Goal: Task Accomplishment & Management: Use online tool/utility

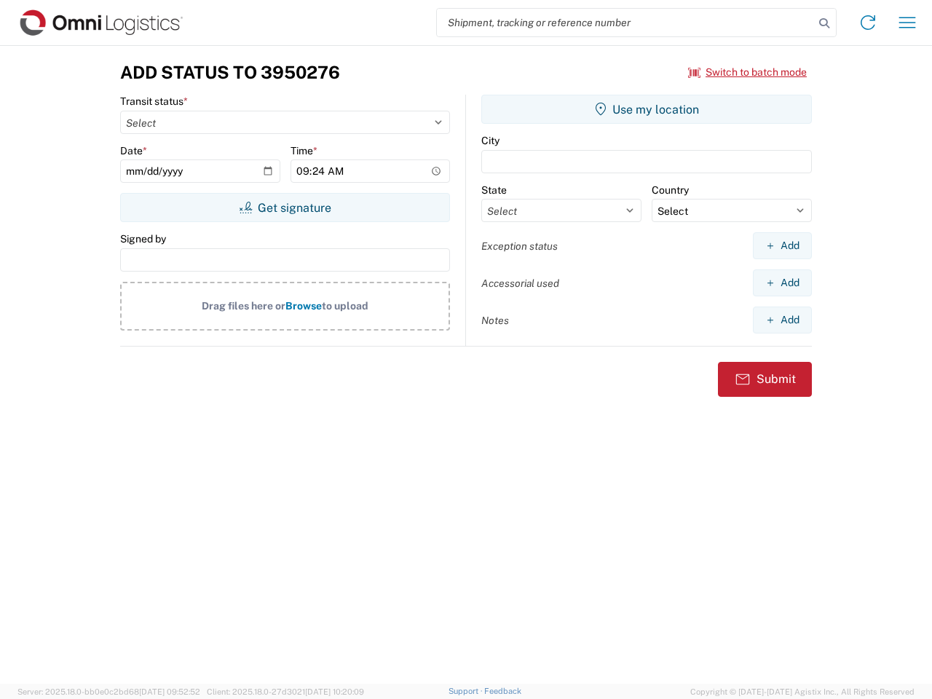
click at [625, 23] on input "search" at bounding box center [625, 23] width 377 height 28
click at [824, 23] on icon at bounding box center [824, 23] width 20 height 20
click at [868, 23] on icon at bounding box center [867, 22] width 23 height 23
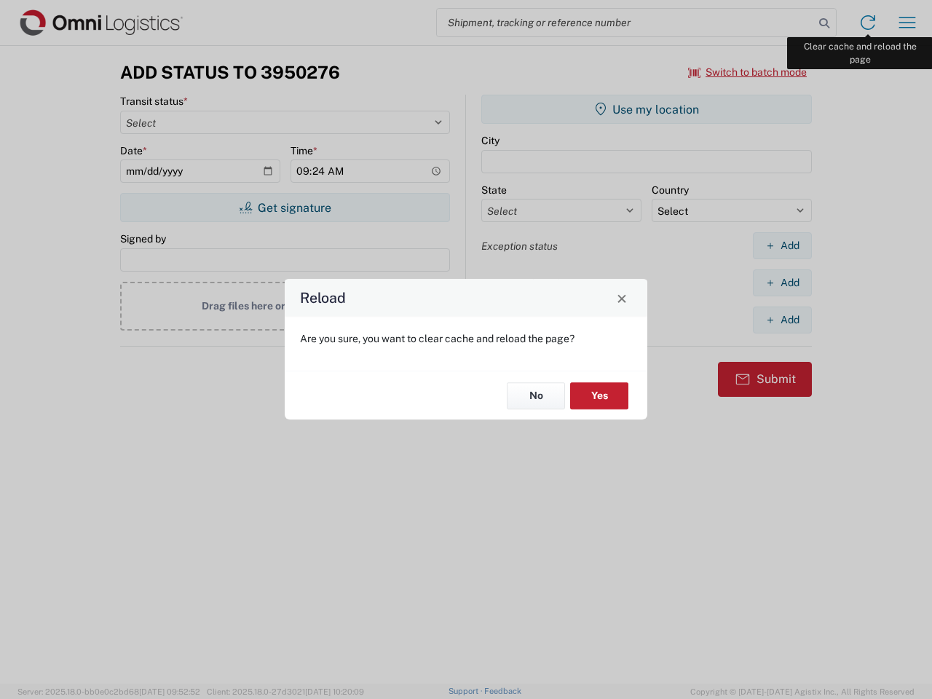
click at [907, 23] on div "Reload Are you sure, you want to clear cache and reload the page? No Yes" at bounding box center [466, 349] width 932 height 699
click at [748, 72] on div "Reload Are you sure, you want to clear cache and reload the page? No Yes" at bounding box center [466, 349] width 932 height 699
click at [285, 207] on div "Reload Are you sure, you want to clear cache and reload the page? No Yes" at bounding box center [466, 349] width 932 height 699
click at [646, 109] on div "Reload Are you sure, you want to clear cache and reload the page? No Yes" at bounding box center [466, 349] width 932 height 699
click at [782, 245] on div "Reload Are you sure, you want to clear cache and reload the page? No Yes" at bounding box center [466, 349] width 932 height 699
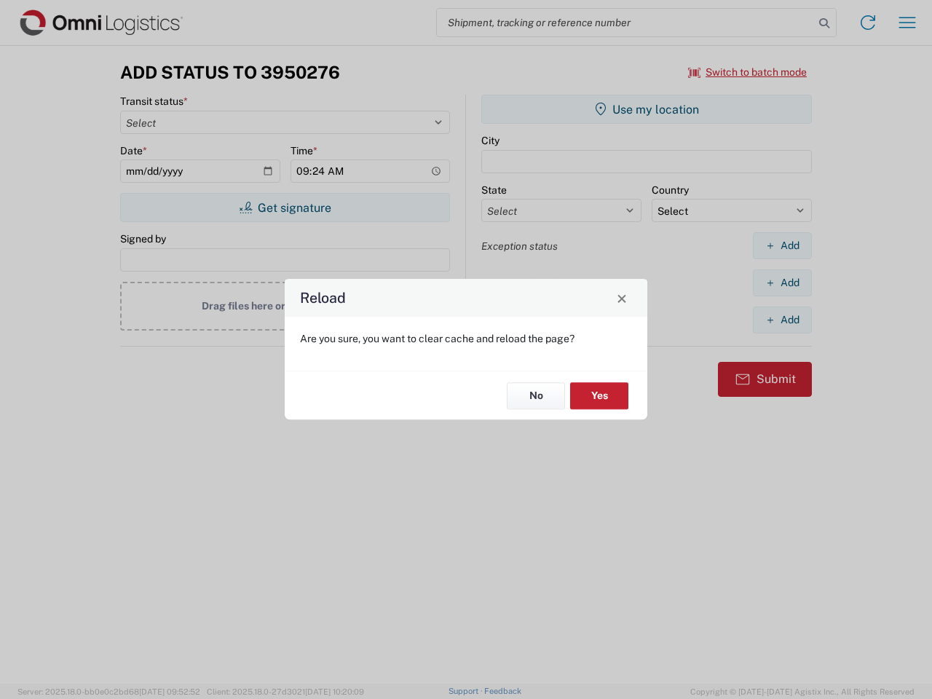
click at [782, 282] on div "Reload Are you sure, you want to clear cache and reload the page? No Yes" at bounding box center [466, 349] width 932 height 699
click at [782, 320] on div "Reload Are you sure, you want to clear cache and reload the page? No Yes" at bounding box center [466, 349] width 932 height 699
